Goal: Task Accomplishment & Management: Complete application form

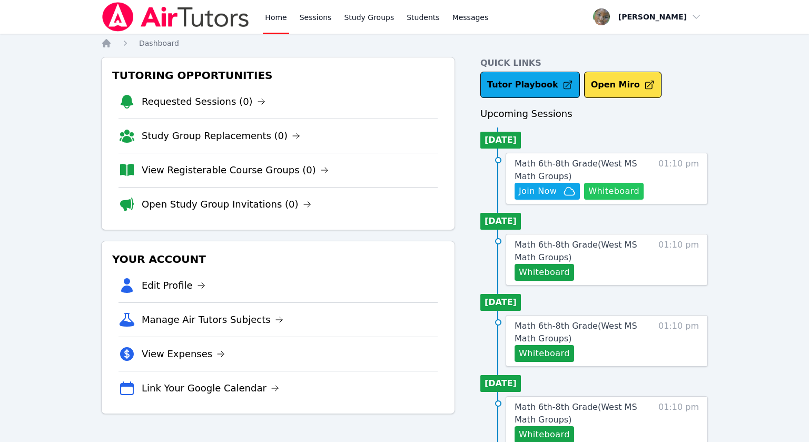
click at [615, 195] on button "Whiteboard" at bounding box center [614, 191] width 60 height 17
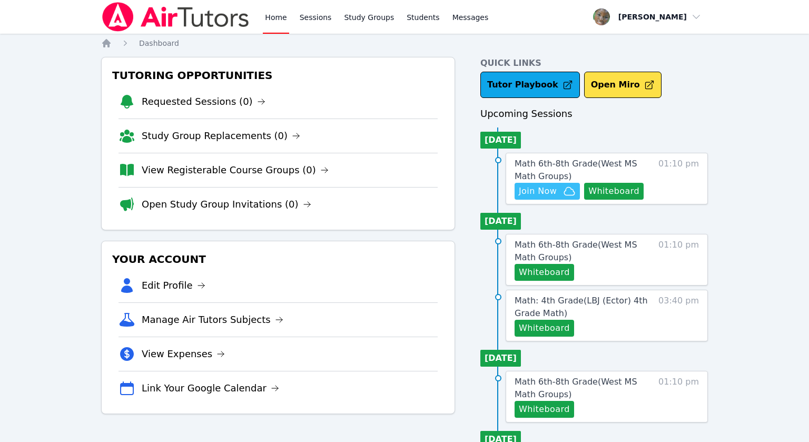
click at [545, 190] on span "Join Now" at bounding box center [538, 191] width 38 height 13
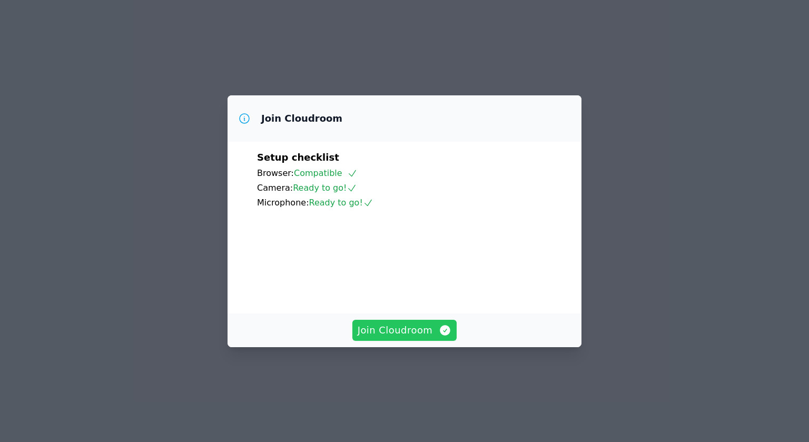
click at [387, 338] on span "Join Cloudroom" at bounding box center [405, 330] width 94 height 15
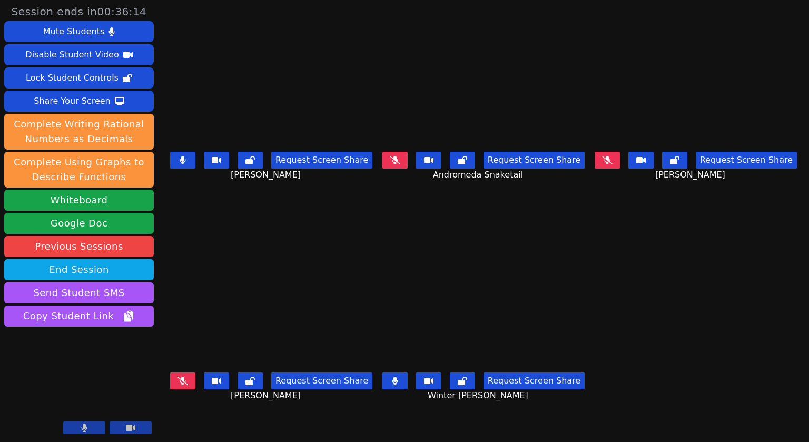
click at [394, 387] on button at bounding box center [395, 381] width 25 height 17
click at [180, 164] on icon at bounding box center [183, 160] width 6 height 8
click at [180, 163] on icon at bounding box center [183, 160] width 6 height 8
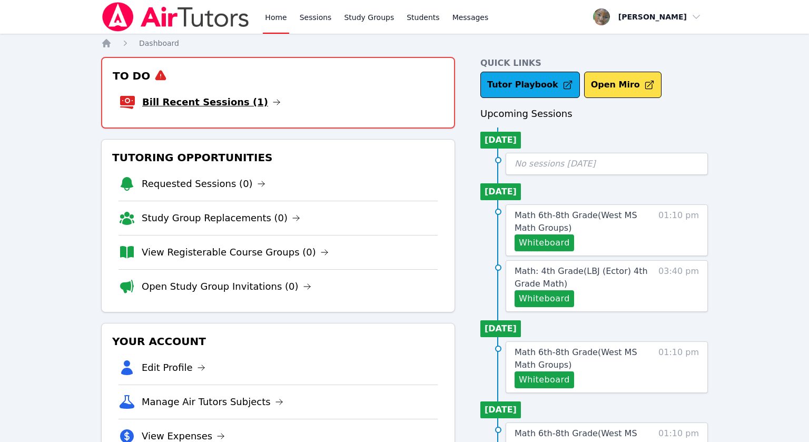
click at [242, 106] on link "Bill Recent Sessions (1)" at bounding box center [211, 102] width 139 height 15
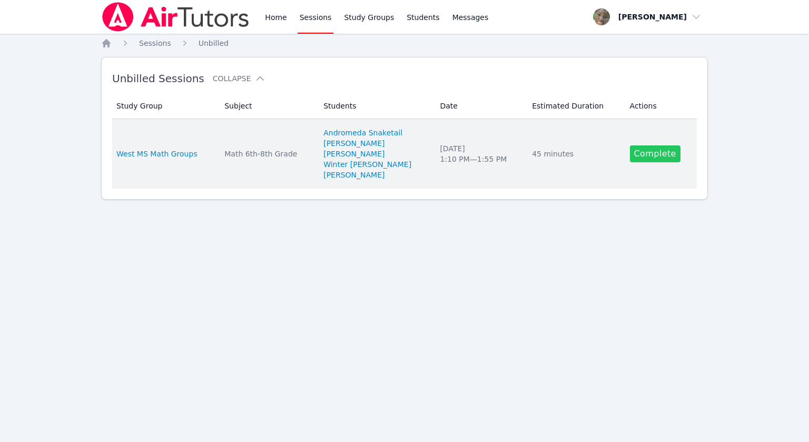
click at [644, 157] on link "Complete" at bounding box center [655, 153] width 51 height 17
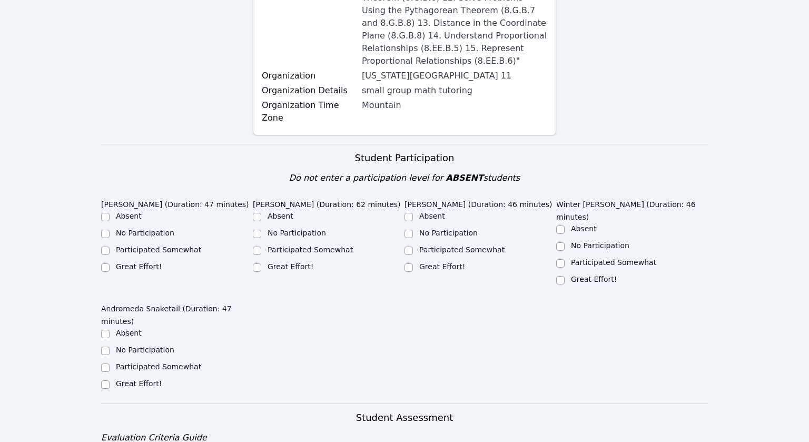
scroll to position [378, 0]
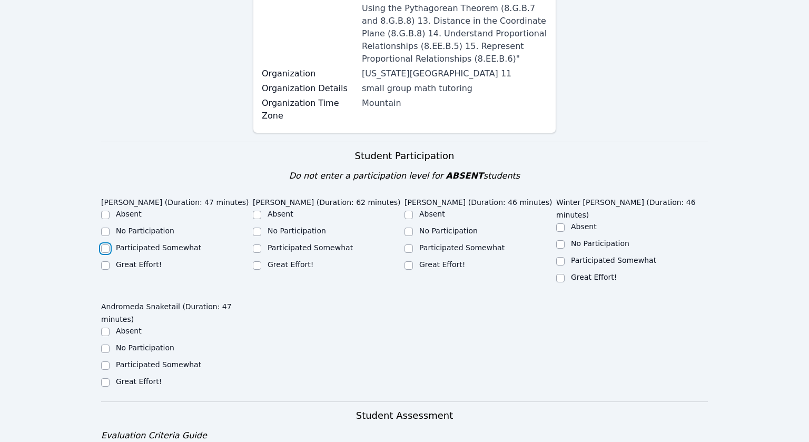
click at [106, 244] on input "Participated Somewhat" at bounding box center [105, 248] width 8 height 8
checkbox input "true"
click at [255, 261] on input "Great Effort!" at bounding box center [257, 265] width 8 height 8
checkbox input "true"
click at [409, 261] on input "Great Effort!" at bounding box center [409, 265] width 8 height 8
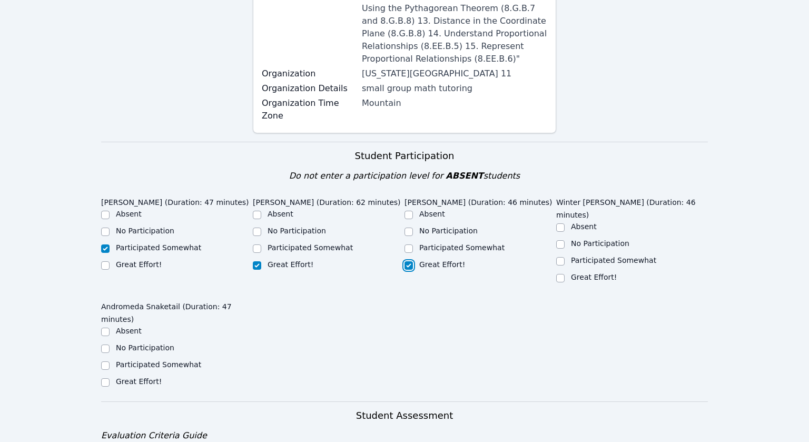
checkbox input "true"
click at [559, 274] on input "Great Effort!" at bounding box center [560, 278] width 8 height 8
checkbox input "true"
click at [106, 378] on input "Great Effort!" at bounding box center [105, 382] width 8 height 8
checkbox input "true"
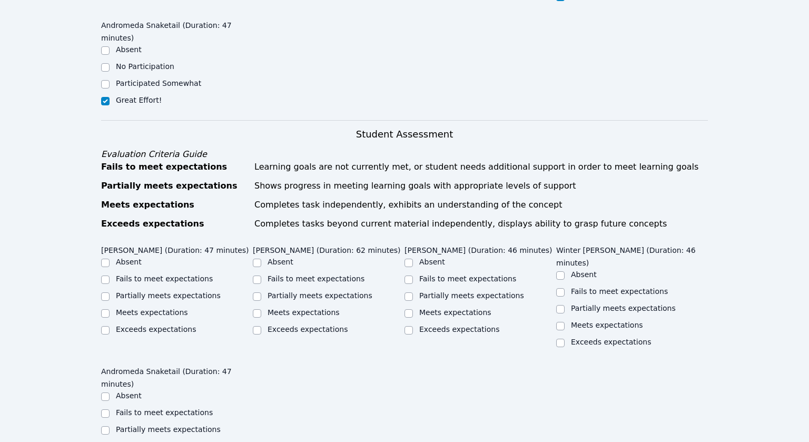
scroll to position [674, 0]
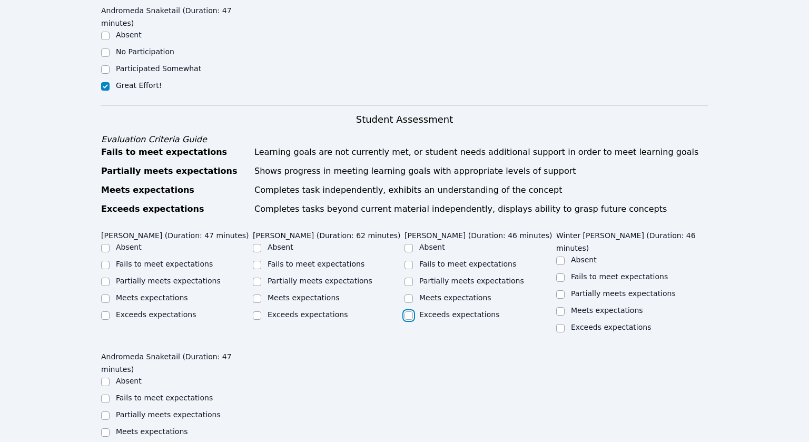
click at [410, 311] on input "Exceeds expectations" at bounding box center [409, 315] width 8 height 8
checkbox input "true"
click at [561, 307] on input "Meets expectations" at bounding box center [560, 311] width 8 height 8
checkbox input "true"
click at [258, 295] on input "Meets expectations" at bounding box center [257, 299] width 8 height 8
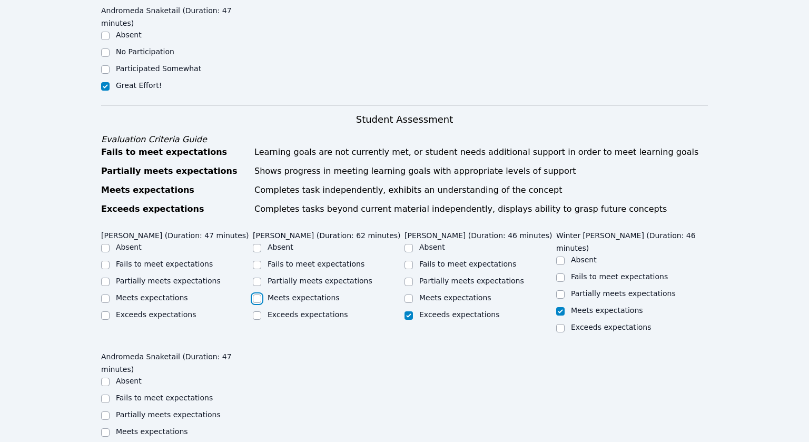
checkbox input "true"
click at [105, 295] on input "Meets expectations" at bounding box center [105, 299] width 8 height 8
checkbox input "true"
click at [107, 278] on input "Partially meets expectations" at bounding box center [105, 282] width 8 height 8
checkbox input "true"
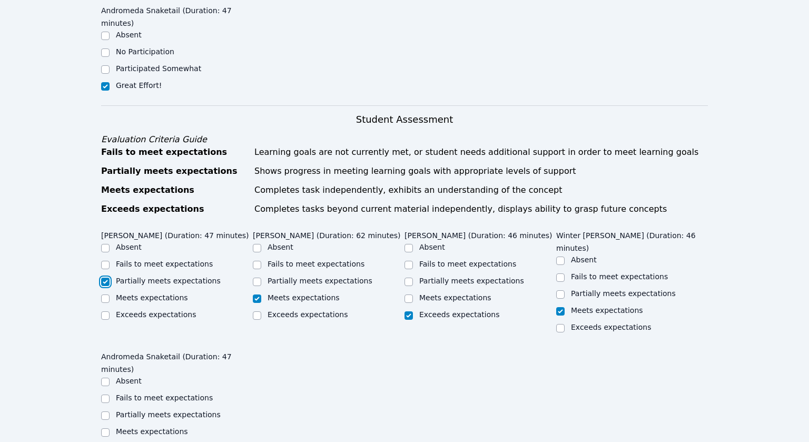
checkbox input "false"
click at [103, 428] on input "Meets expectations" at bounding box center [105, 432] width 8 height 8
checkbox input "true"
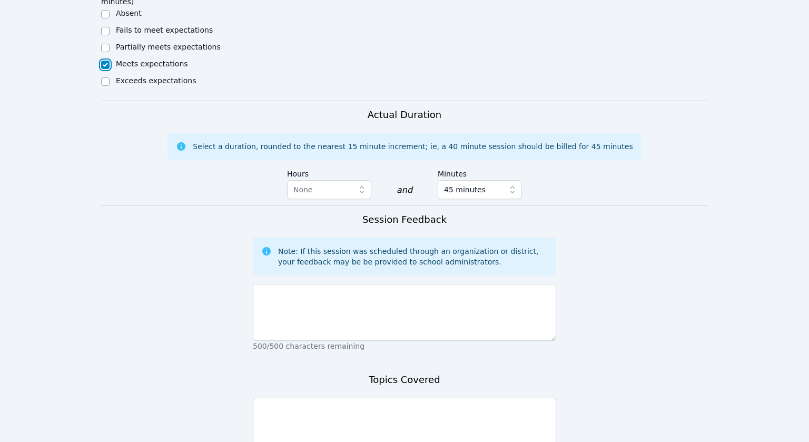
scroll to position [1045, 0]
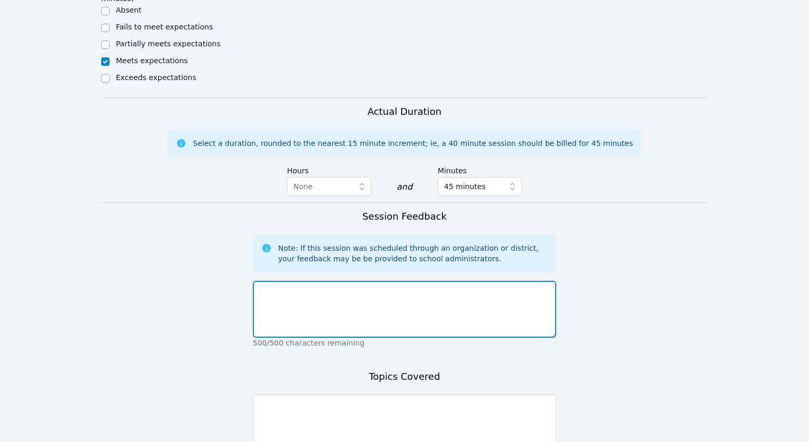
click at [281, 281] on textarea at bounding box center [404, 309] width 303 height 57
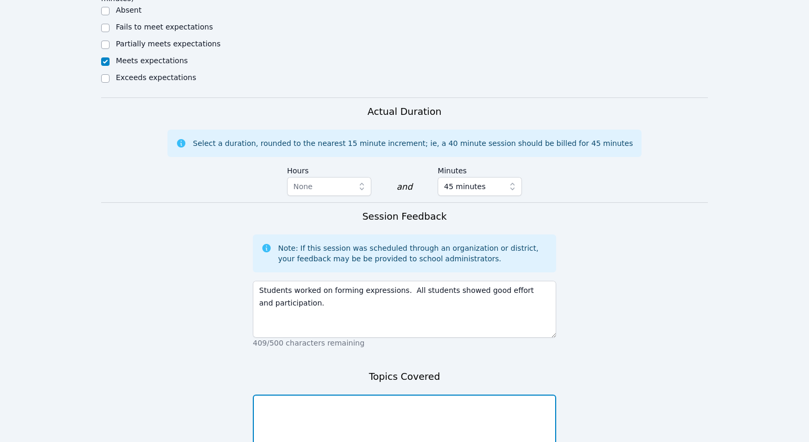
click at [402, 395] on textarea at bounding box center [404, 423] width 303 height 57
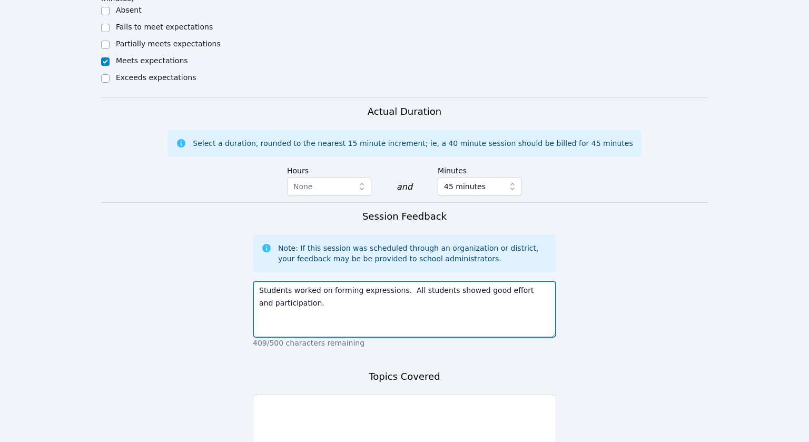
click at [331, 281] on textarea "Students worked on forming expressions. All students showed good effort and par…" at bounding box center [404, 309] width 303 height 57
type textarea "Students worked on forming expressions. All students showed good effort and par…"
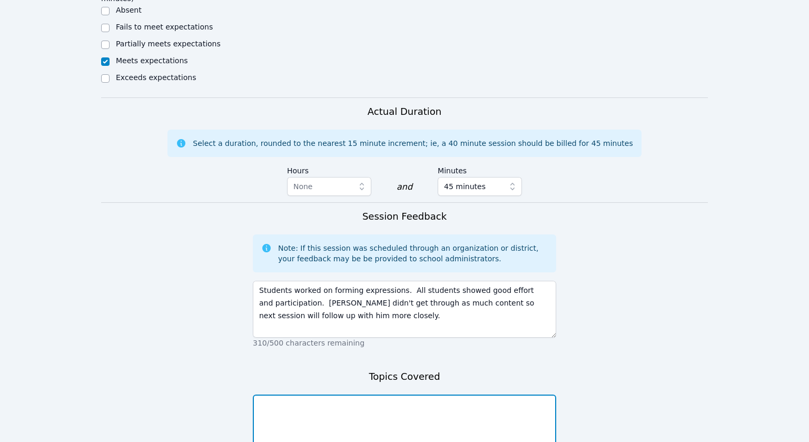
click at [365, 395] on textarea at bounding box center [404, 423] width 303 height 57
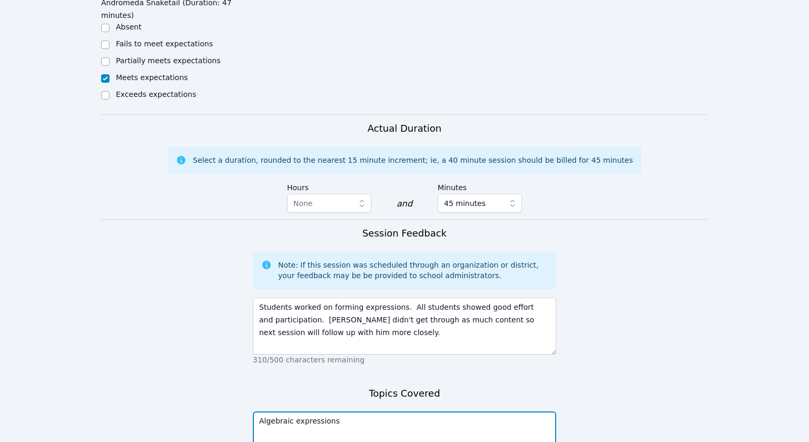
scroll to position [1041, 0]
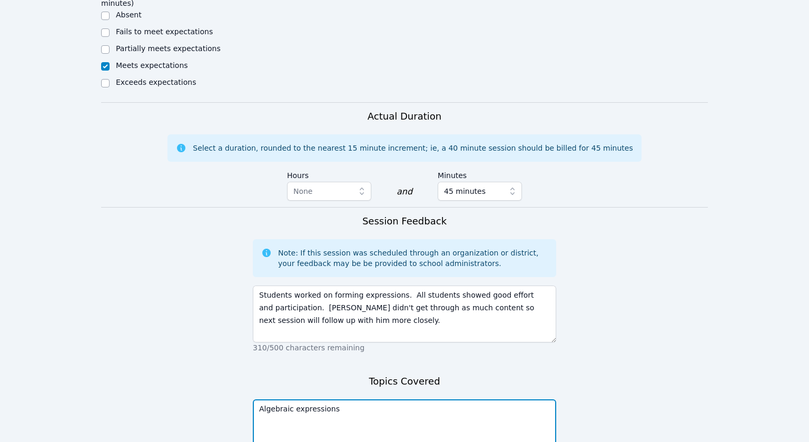
type textarea "Algebraic expressions"
drag, startPoint x: 529, startPoint y: 311, endPoint x: 536, endPoint y: 310, distance: 7.5
click at [532, 399] on textarea "Algebraic expressions" at bounding box center [404, 427] width 303 height 57
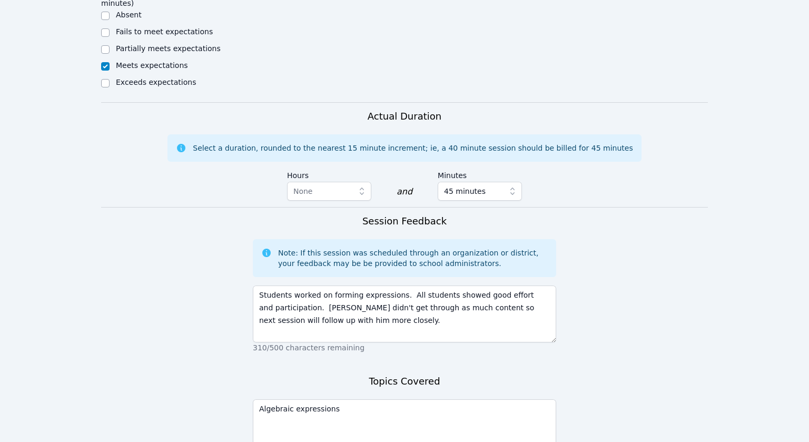
click at [585, 308] on form "Student Participation Do not enter a participation level for ABSENT students Je…" at bounding box center [404, 1] width 607 height 1045
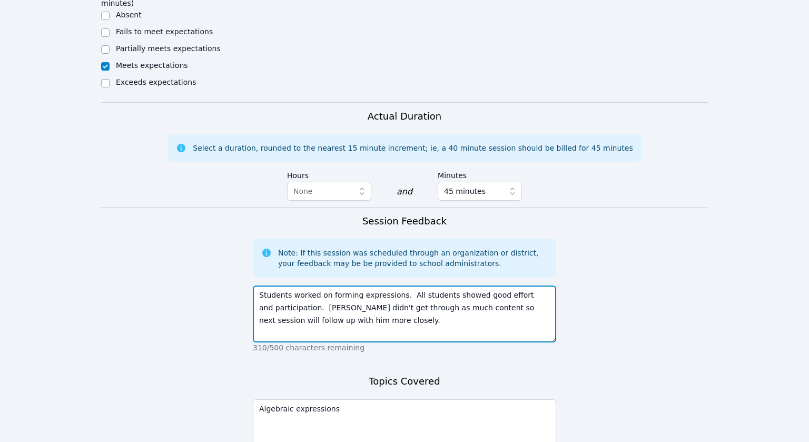
click at [507, 286] on textarea "Students worked on forming expressions. All students showed good effort and par…" at bounding box center [404, 314] width 303 height 57
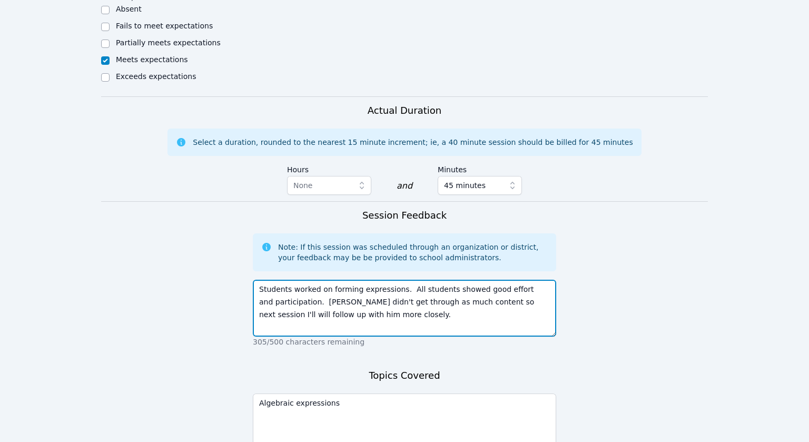
scroll to position [1050, 0]
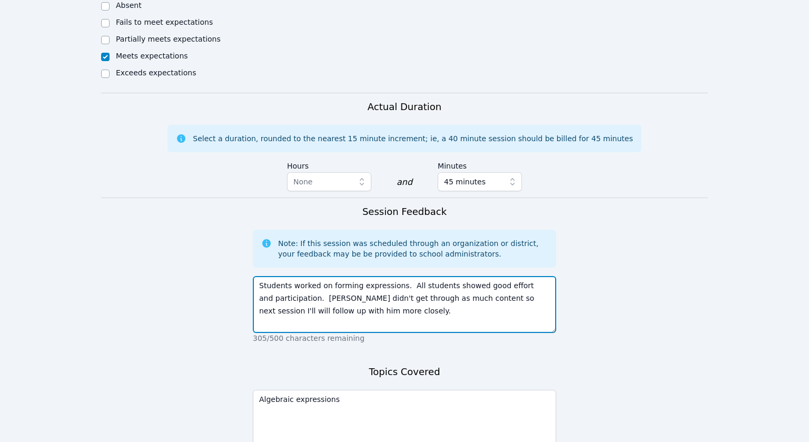
type textarea "Students worked on forming expressions. All students showed good effort and par…"
